Goal: Check status: Check status

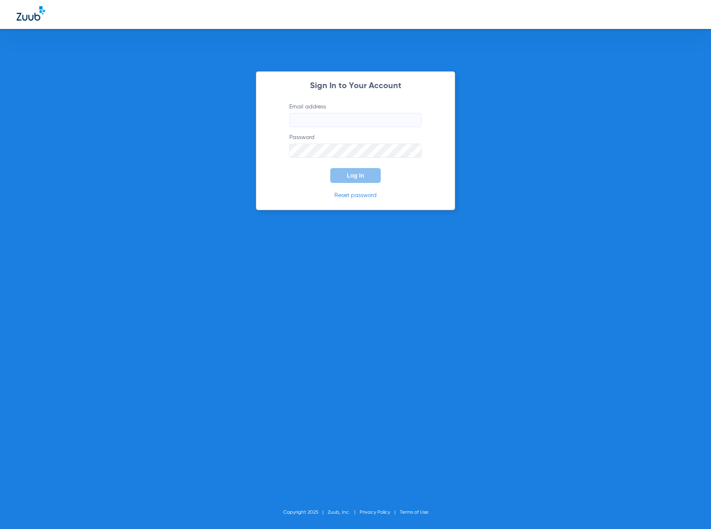
type input "[EMAIL_ADDRESS][DOMAIN_NAME]"
click at [362, 173] on span "Log In" at bounding box center [355, 175] width 17 height 7
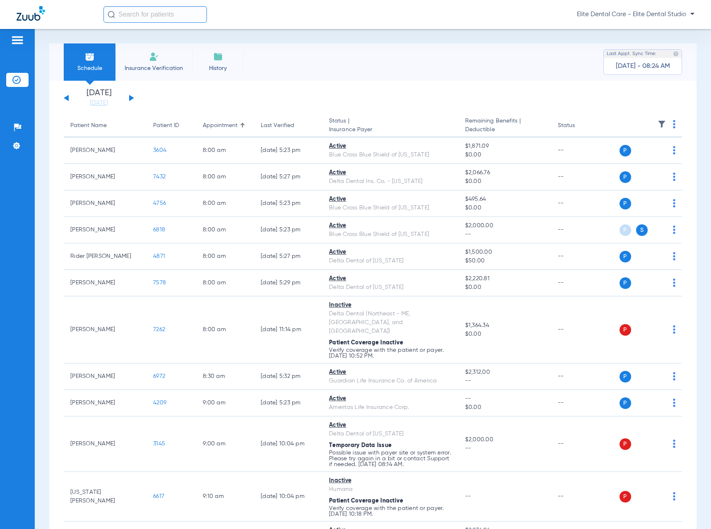
click at [131, 96] on button at bounding box center [131, 98] width 5 height 6
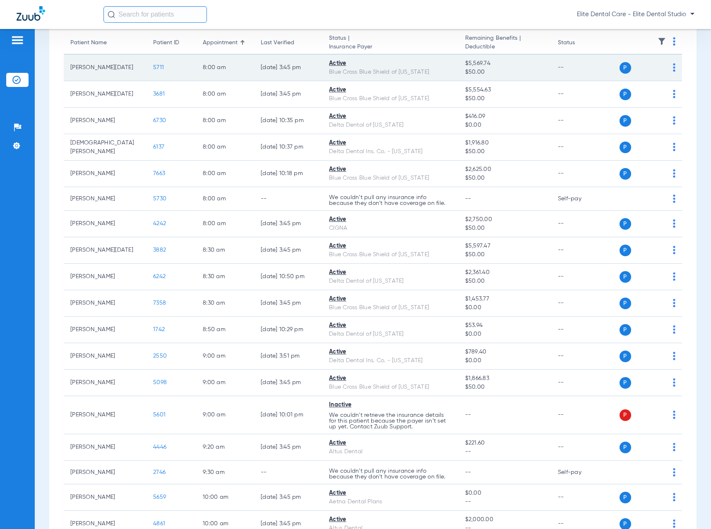
scroll to position [207, 0]
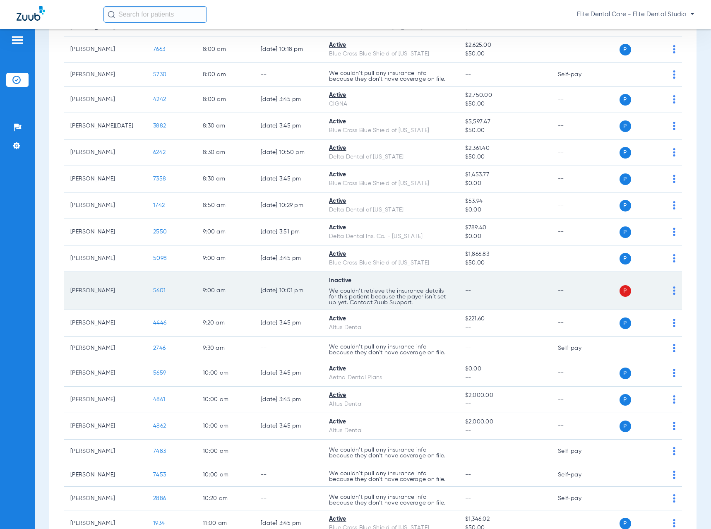
drag, startPoint x: 72, startPoint y: 291, endPoint x: 104, endPoint y: 295, distance: 31.7
click at [104, 295] on td "[PERSON_NAME]" at bounding box center [105, 291] width 83 height 38
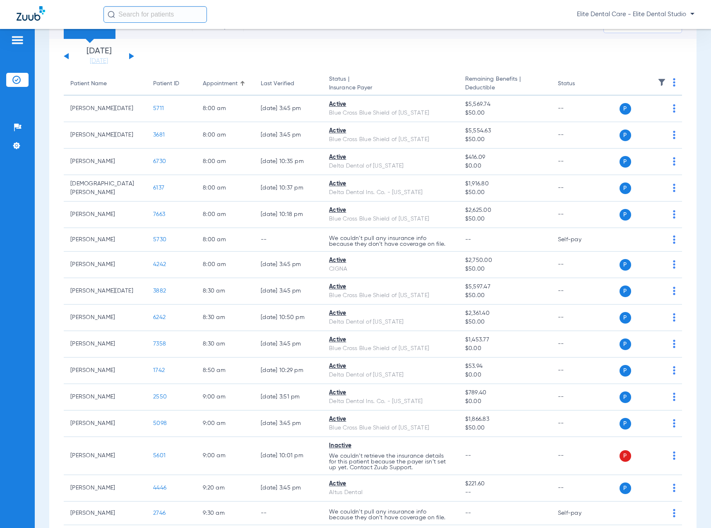
scroll to position [0, 0]
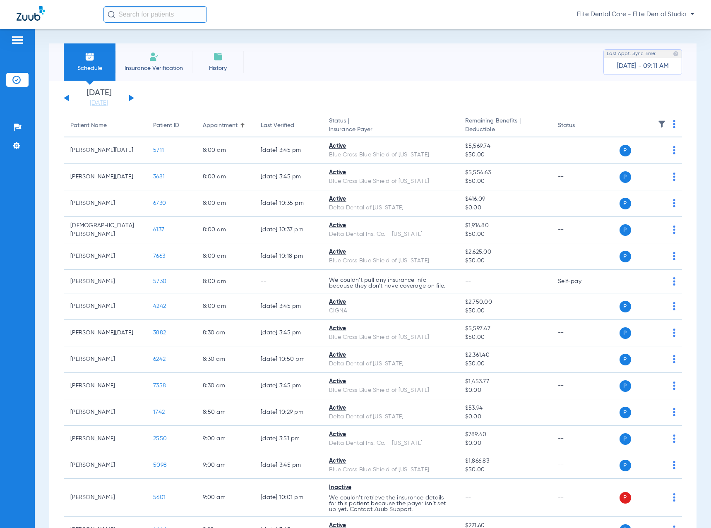
click at [133, 101] on div "[DATE] [DATE] [DATE] [DATE] [DATE] [DATE] [DATE] [DATE] [DATE] [DATE] [DATE] [D…" at bounding box center [99, 98] width 70 height 18
click at [130, 95] on div "[DATE] [DATE] [DATE] [DATE] [DATE] [DATE] [DATE] [DATE] [DATE] [DATE] [DATE] [D…" at bounding box center [99, 98] width 70 height 18
click at [130, 98] on button at bounding box center [131, 98] width 5 height 6
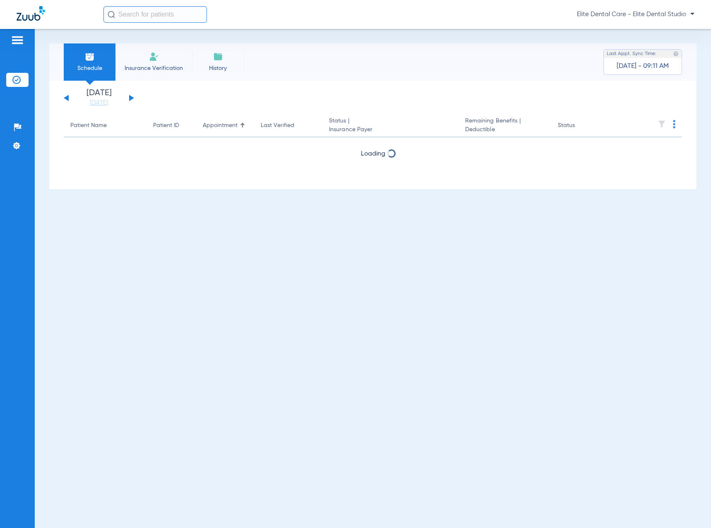
click at [67, 96] on button at bounding box center [66, 98] width 5 height 6
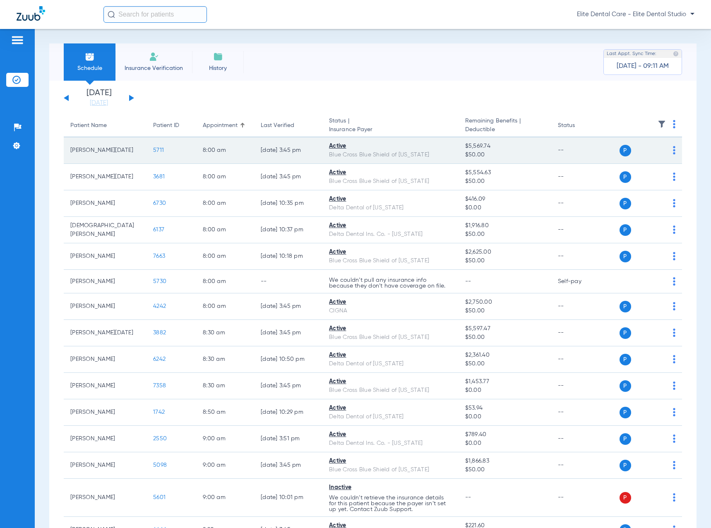
scroll to position [83, 0]
